Goal: Task Accomplishment & Management: Use online tool/utility

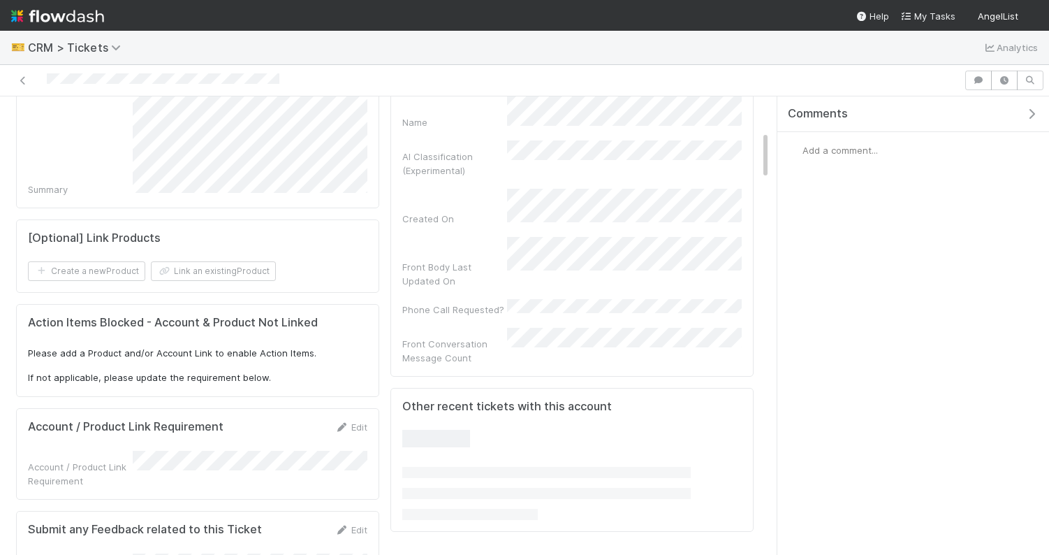
scroll to position [346, 0]
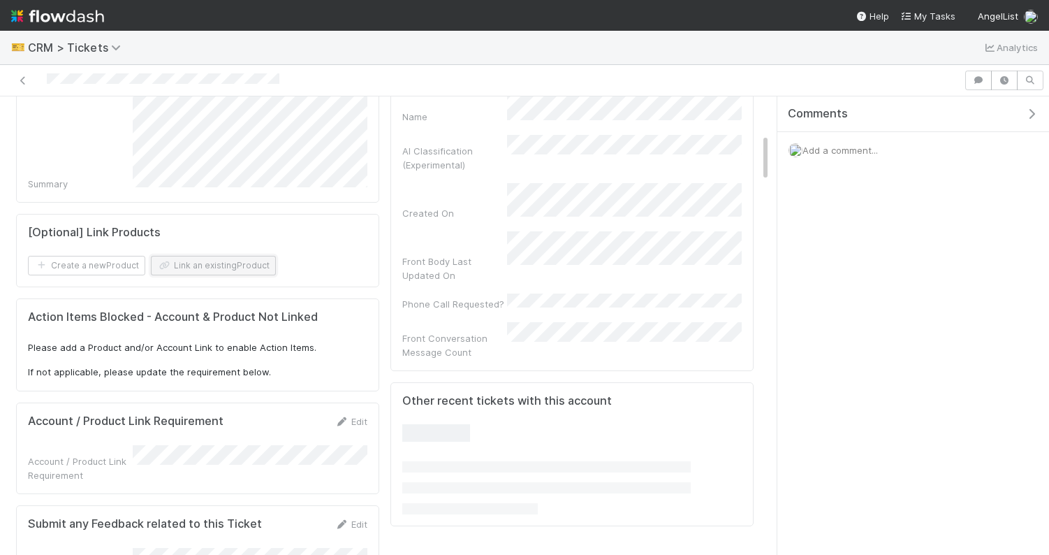
click at [206, 258] on button "Link an existing Product" at bounding box center [213, 266] width 125 height 20
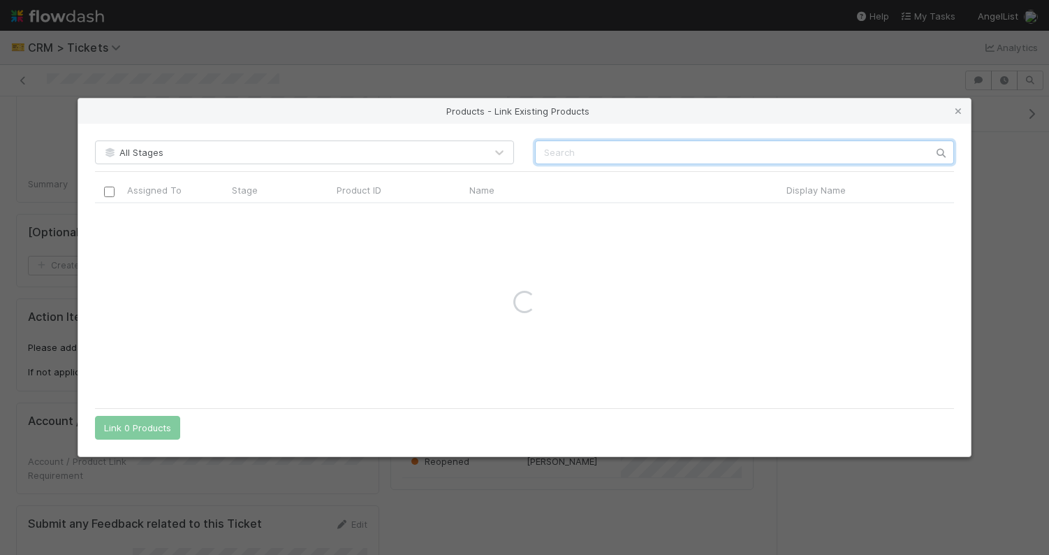
click at [585, 155] on input "text" at bounding box center [744, 152] width 419 height 24
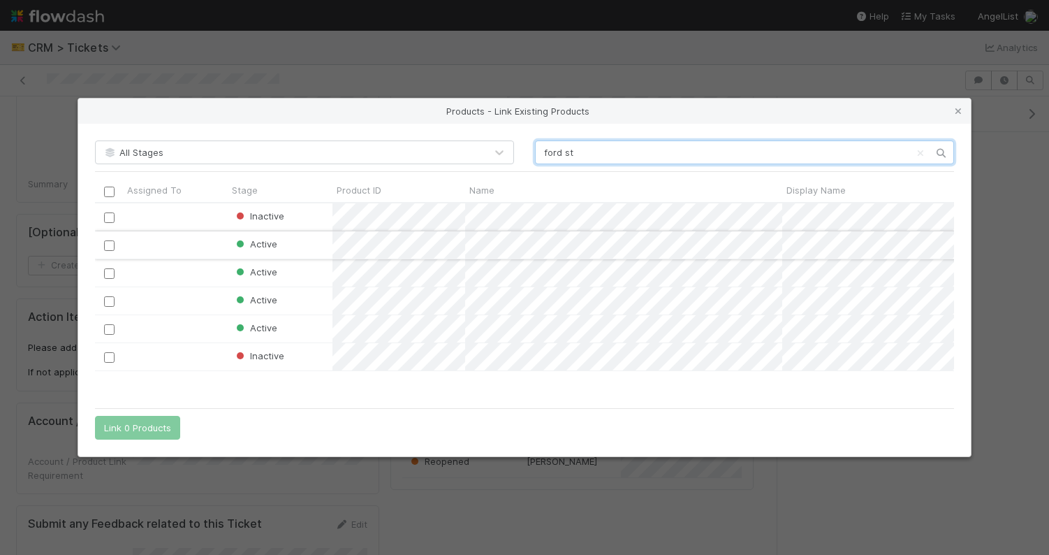
scroll to position [197, 859]
type input "ford st"
click at [108, 302] on input "checkbox" at bounding box center [109, 301] width 10 height 10
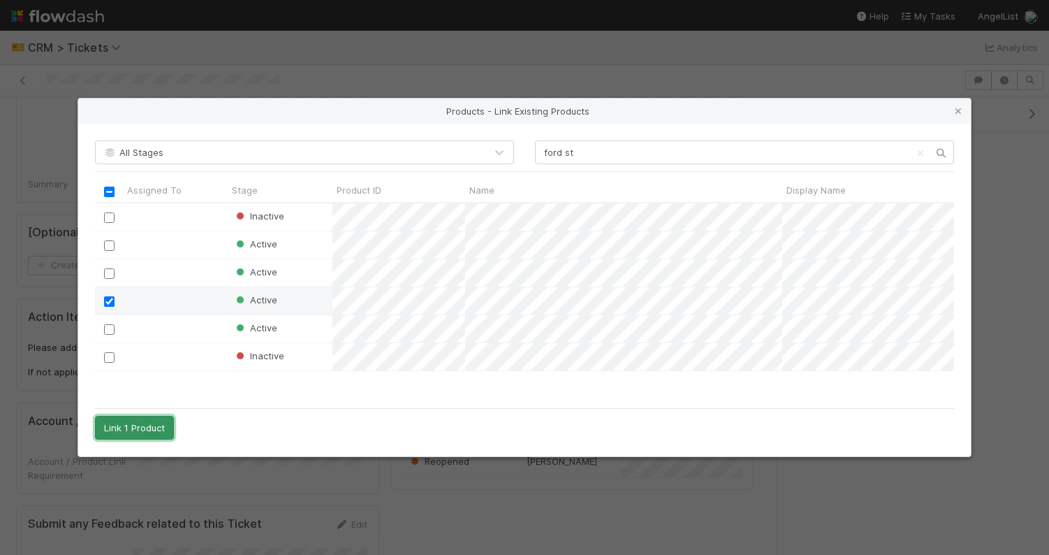
click at [141, 424] on button "Link 1 Product" at bounding box center [134, 428] width 79 height 24
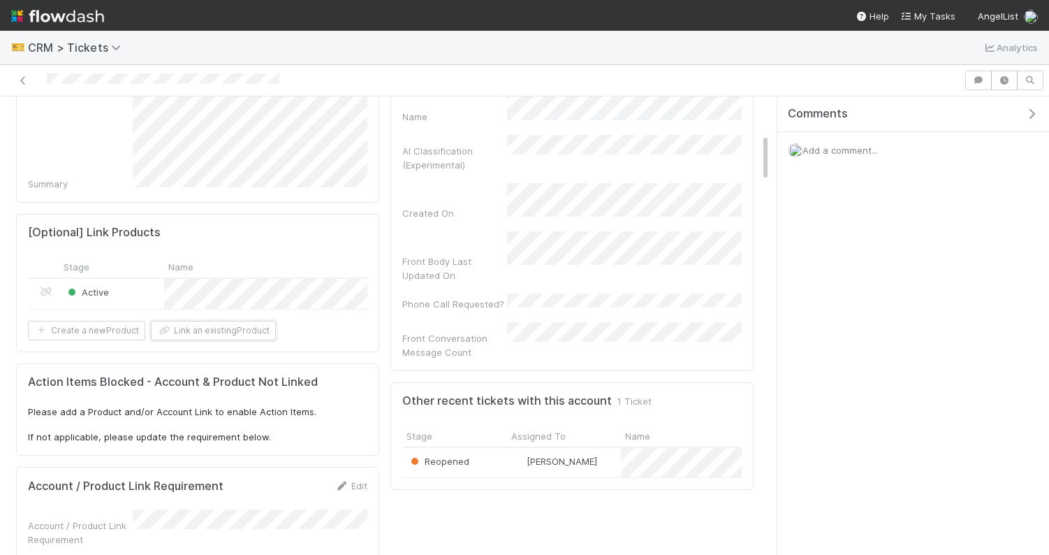
scroll to position [0, 0]
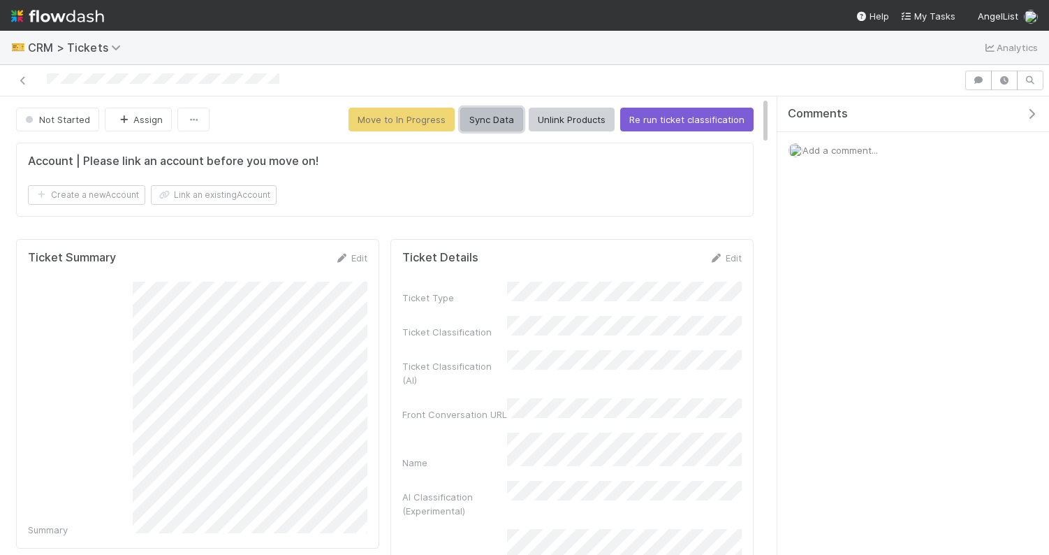
click at [488, 124] on button "Sync Data" at bounding box center [491, 120] width 63 height 24
click at [504, 123] on button "Sync Data" at bounding box center [491, 120] width 63 height 24
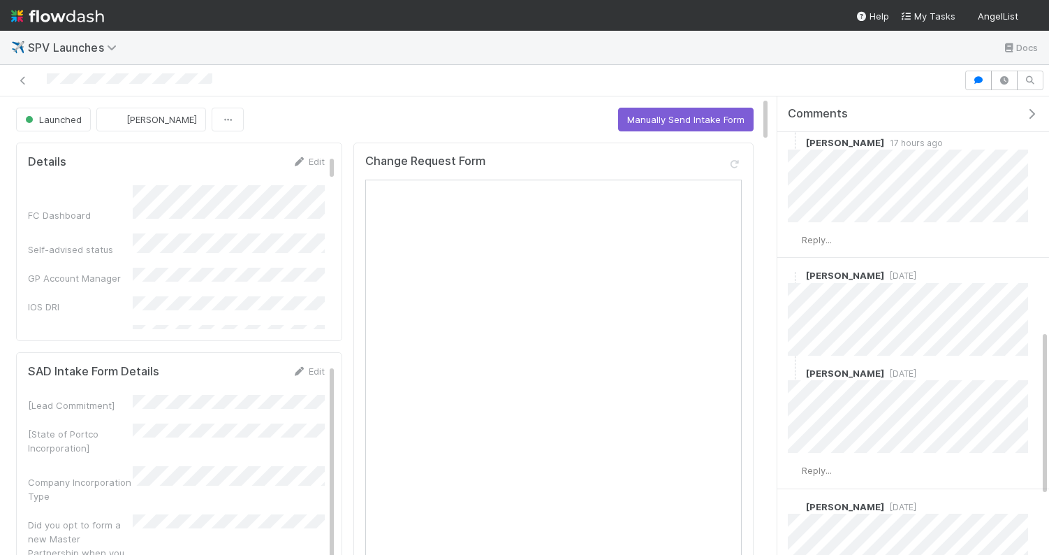
scroll to position [651, 0]
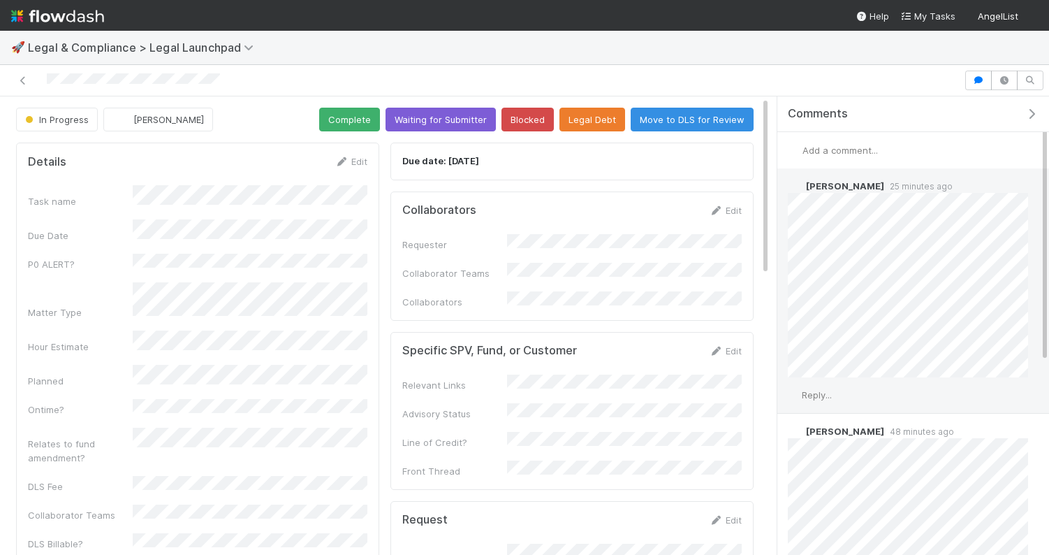
click at [824, 392] on span "Reply..." at bounding box center [817, 394] width 30 height 11
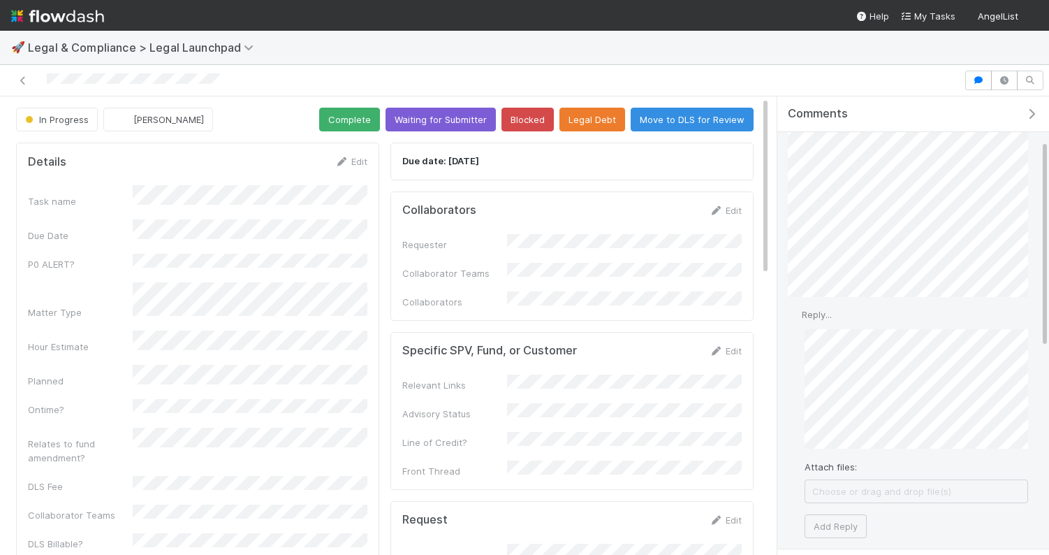
scroll to position [95, 0]
click at [843, 505] on button "Add Reply" at bounding box center [836, 511] width 62 height 24
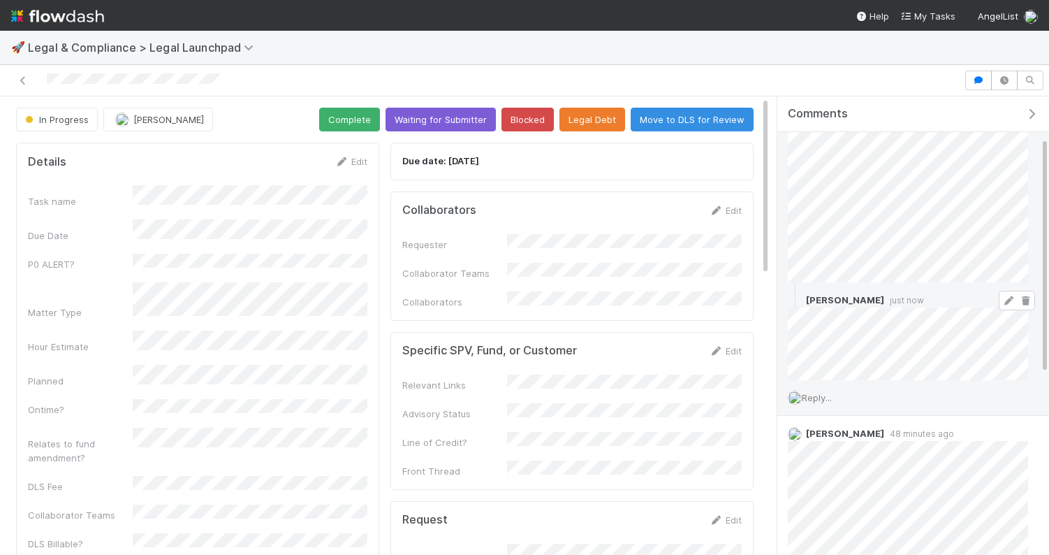
scroll to position [0, 0]
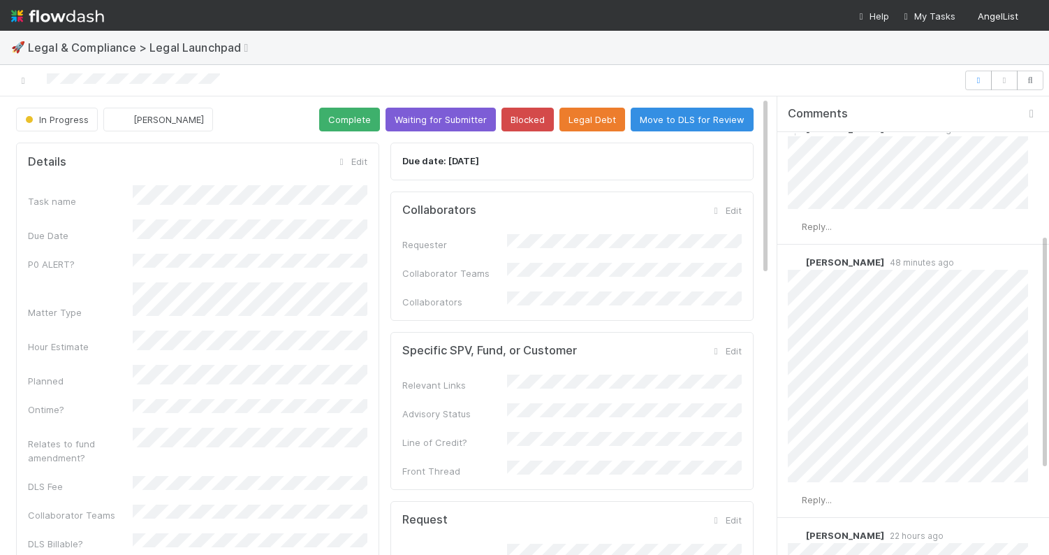
scroll to position [220, 0]
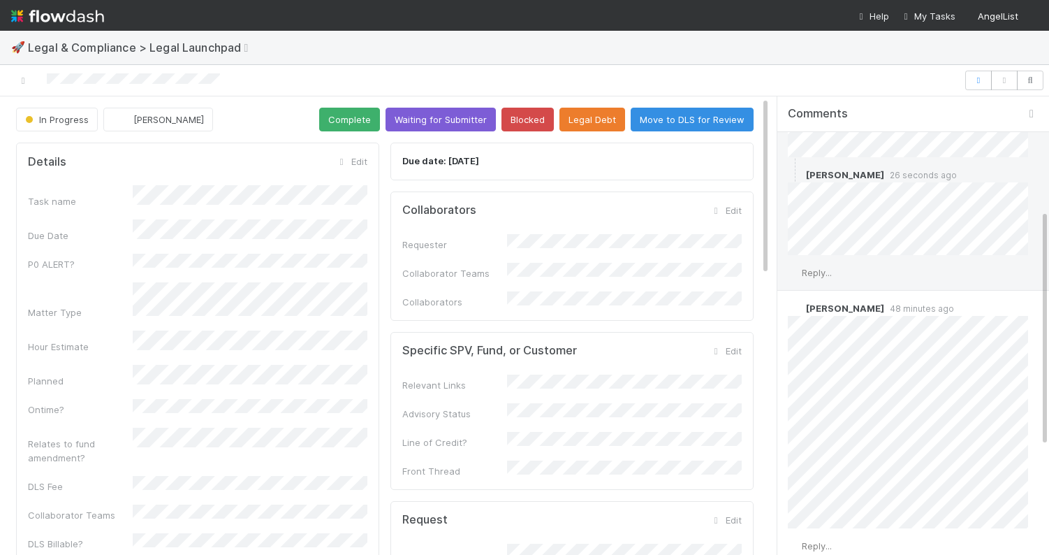
click at [832, 271] on span "Reply..." at bounding box center [817, 272] width 30 height 11
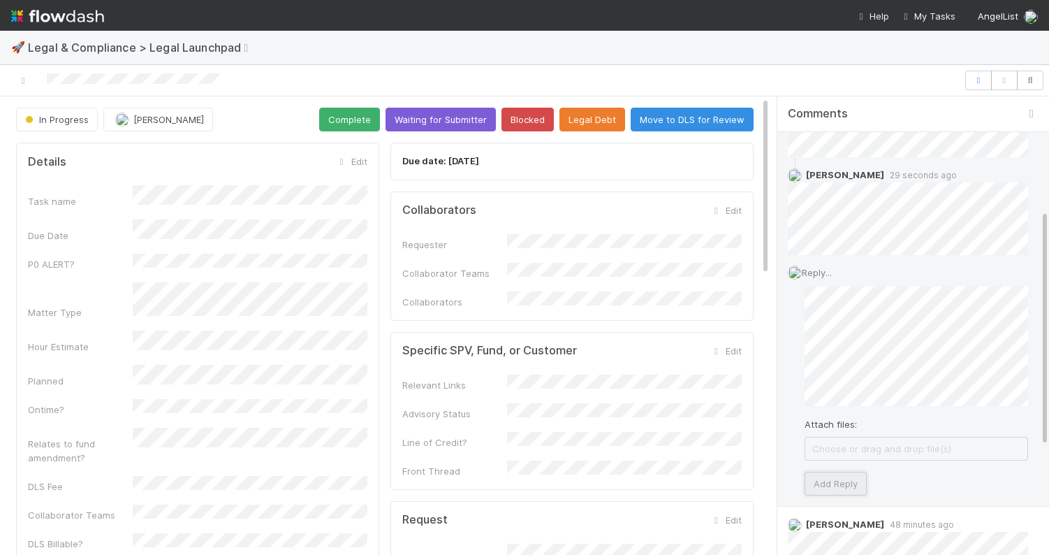
click at [837, 476] on button "Add Reply" at bounding box center [836, 483] width 62 height 24
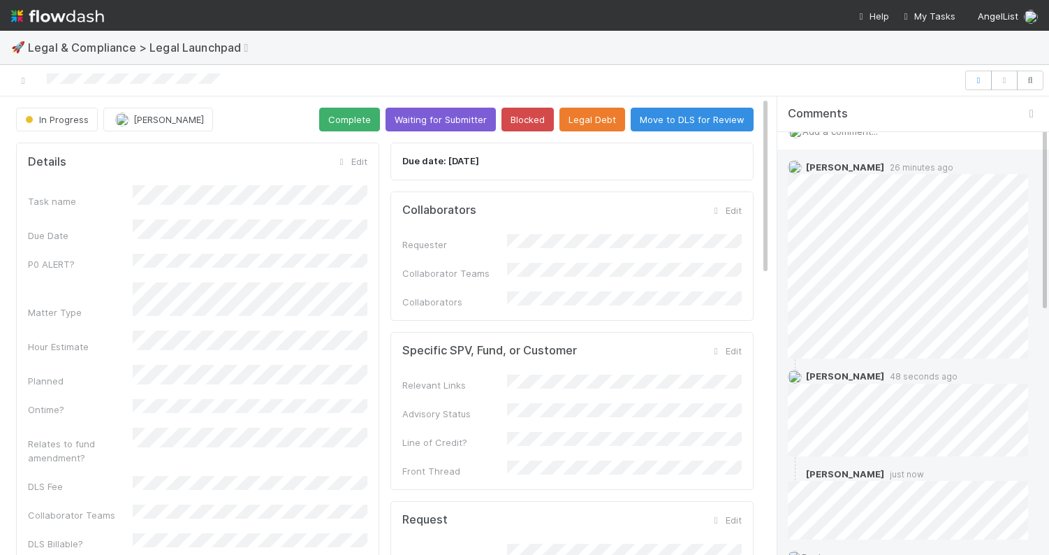
scroll to position [0, 0]
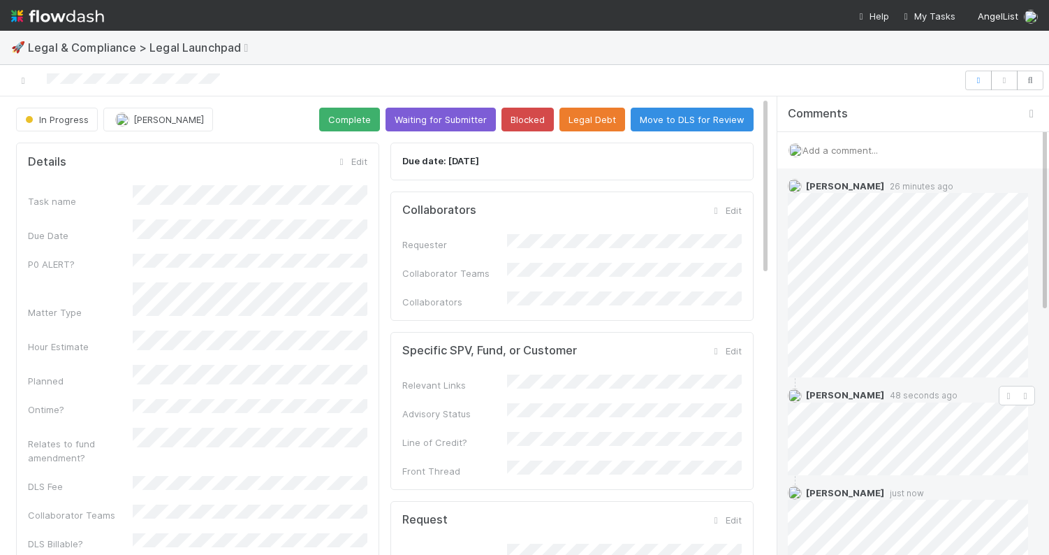
click at [1011, 391] on icon at bounding box center [1008, 395] width 14 height 9
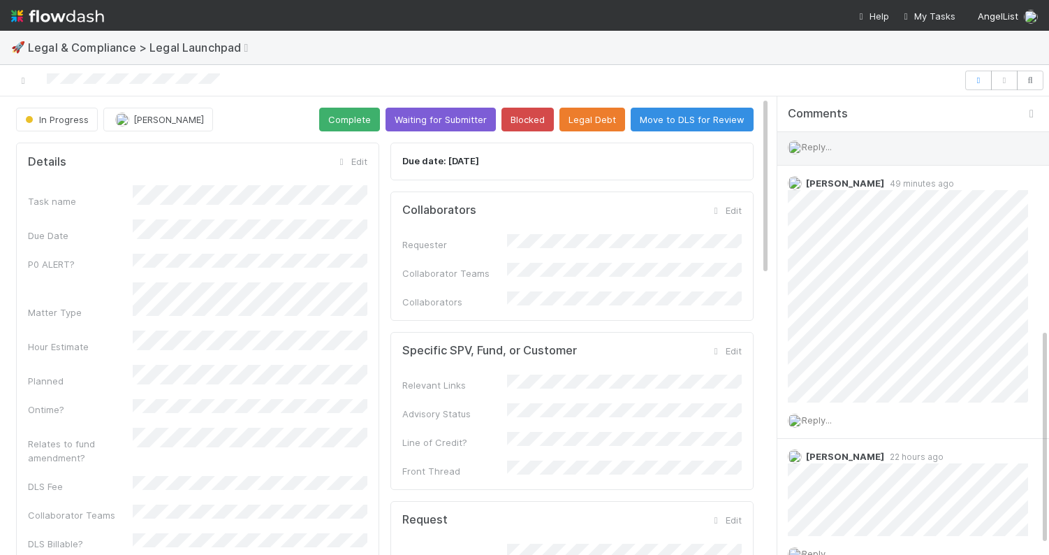
scroll to position [513, 0]
